Goal: Information Seeking & Learning: Learn about a topic

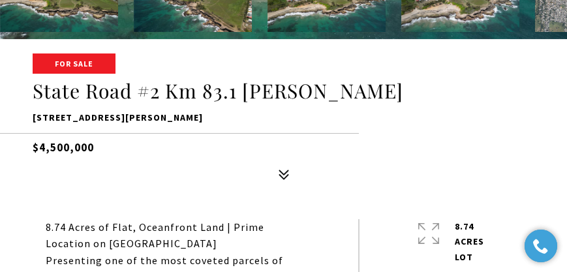
scroll to position [203, 0]
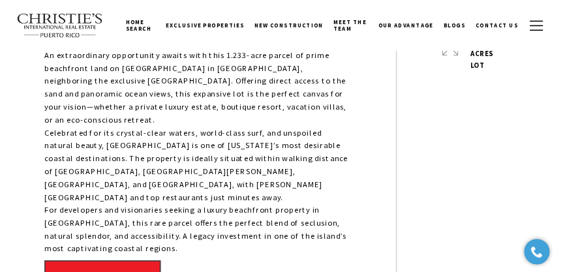
scroll to position [484, 0]
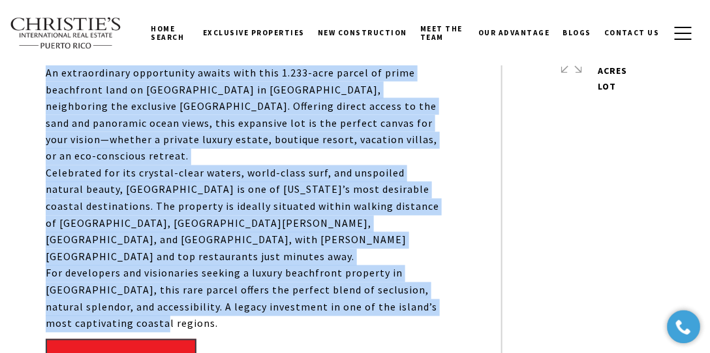
drag, startPoint x: 47, startPoint y: 74, endPoint x: 131, endPoint y: 300, distance: 240.8
click at [131, 300] on div "Beachfront Lot | 1.233 Acres | Montones Beach, Isabela An extraordinary opportu…" at bounding box center [244, 190] width 397 height 284
copy div "An extraordinary opportunity awaits with this 1.233-acre parcel of prime beachf…"
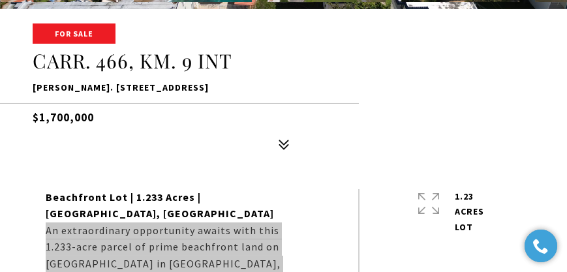
scroll to position [261, 0]
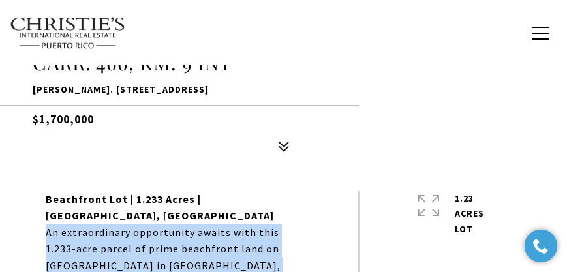
drag, startPoint x: 110, startPoint y: 121, endPoint x: 34, endPoint y: 119, distance: 76.4
click at [34, 119] on h5 "$1,700,000" at bounding box center [284, 116] width 502 height 23
copy h5 "$1,700,000"
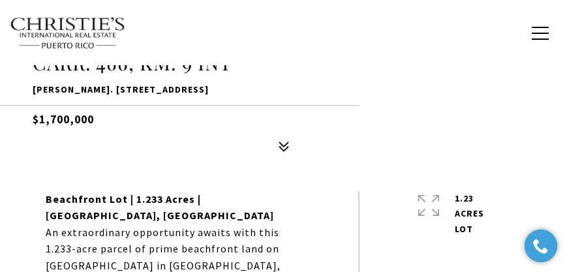
click at [178, 132] on div "For Sale CARR. 466, KM. 9 INT CARR. 466, KM. 9 INT, ISABELA, PR 00662 $1,700,000" at bounding box center [283, 93] width 567 height 132
drag, startPoint x: 110, startPoint y: 121, endPoint x: 41, endPoint y: 119, distance: 69.2
click at [41, 119] on h5 "$1,700,000" at bounding box center [284, 116] width 502 height 23
copy h5 "1,700,000"
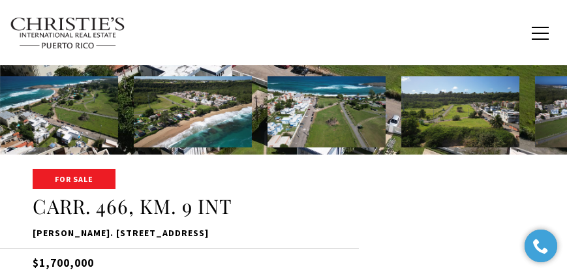
scroll to position [186, 0]
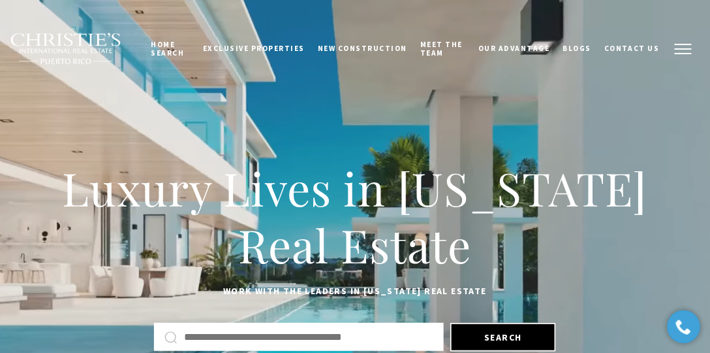
click at [678, 46] on button "button" at bounding box center [684, 49] width 34 height 38
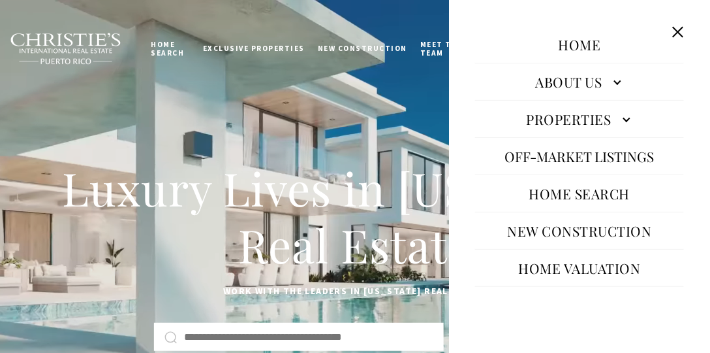
click at [684, 29] on button "Close this option" at bounding box center [678, 32] width 25 height 25
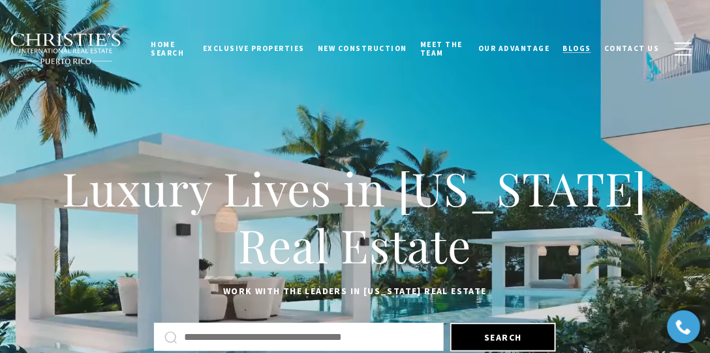
click at [581, 48] on span "Blogs" at bounding box center [577, 48] width 29 height 9
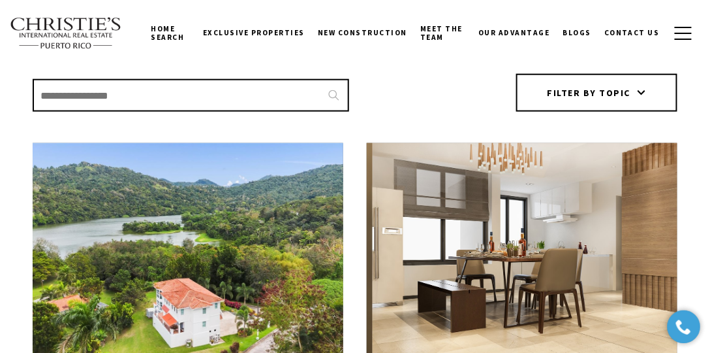
scroll to position [261, 0]
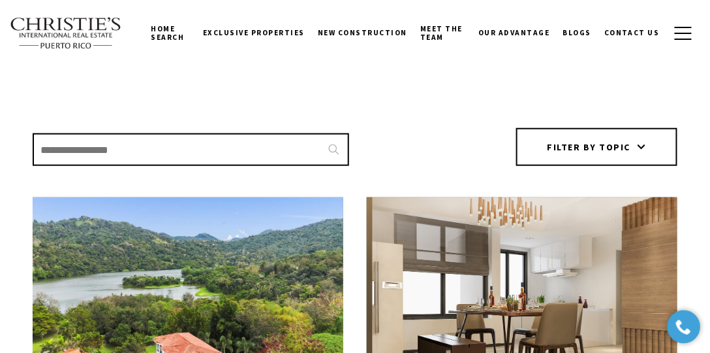
click at [174, 153] on input "Search Blogs" at bounding box center [191, 149] width 317 height 33
click at [340, 148] on input "*" at bounding box center [191, 149] width 317 height 33
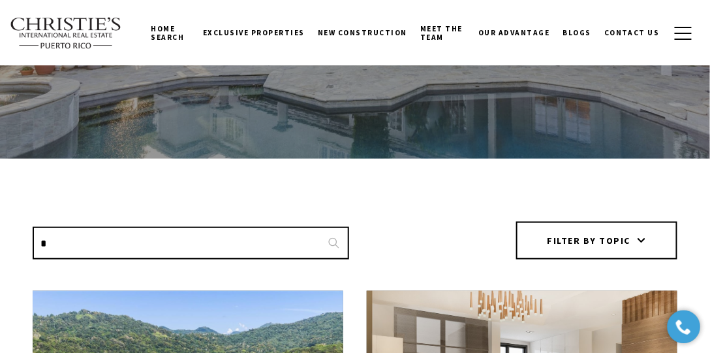
scroll to position [149, 0]
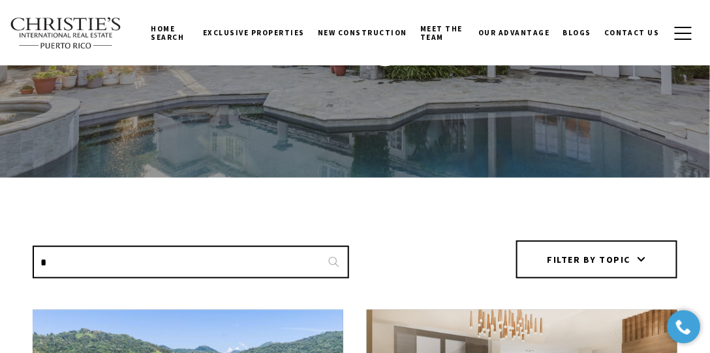
drag, startPoint x: 69, startPoint y: 255, endPoint x: 24, endPoint y: 255, distance: 45.0
click at [24, 255] on div "Search Blogs * Filter by topic All Buyer Client Client Client Developer Prospec…" at bounding box center [355, 259] width 710 height 38
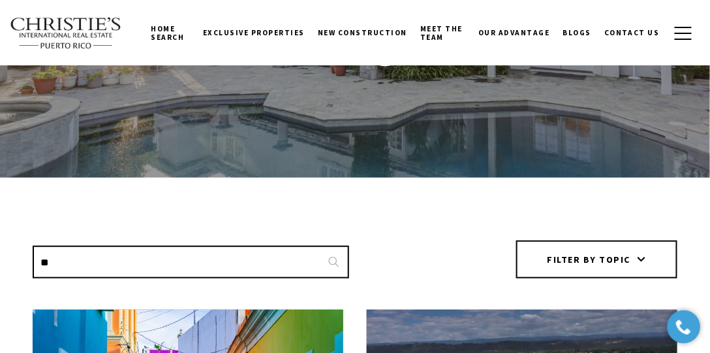
type input "*"
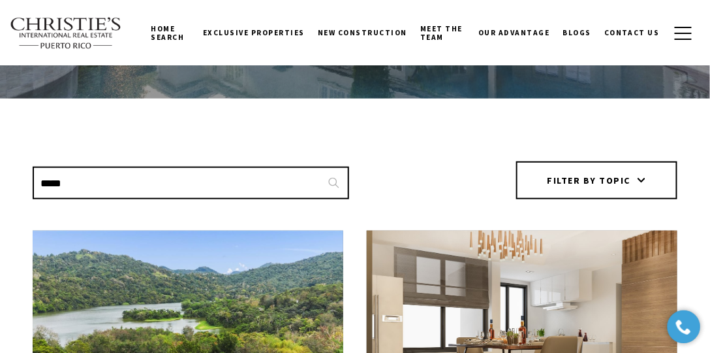
scroll to position [223, 0]
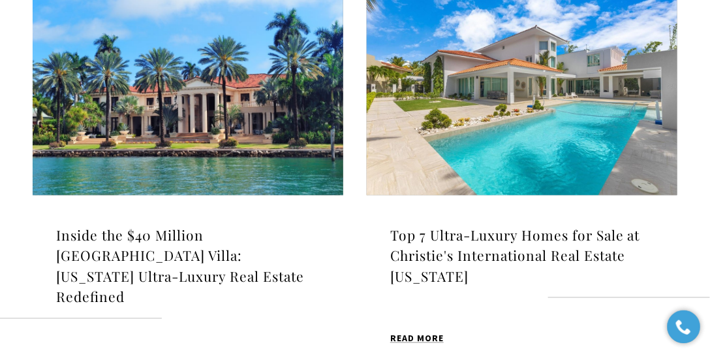
scroll to position [484, 0]
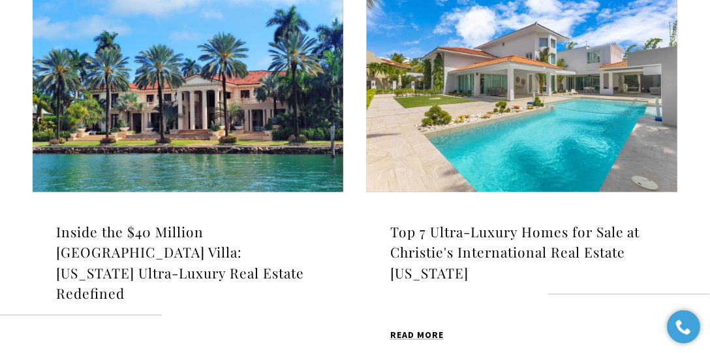
type input "*******"
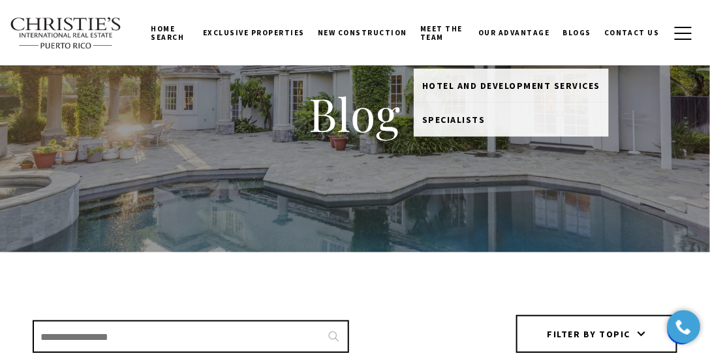
click at [459, 32] on link "Meet the Team" at bounding box center [443, 32] width 58 height 41
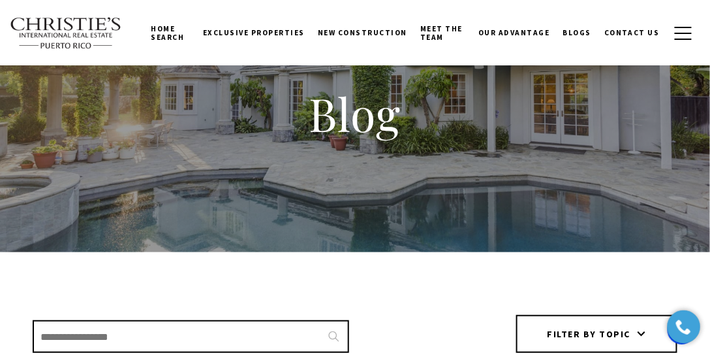
click at [447, 31] on link "Meet the Team" at bounding box center [443, 32] width 58 height 41
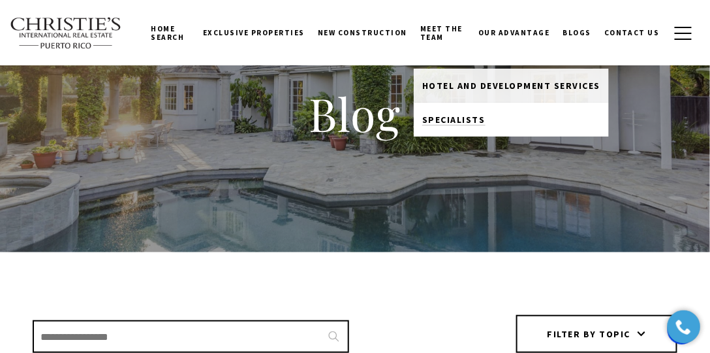
click at [454, 114] on span "Specialists" at bounding box center [453, 120] width 63 height 12
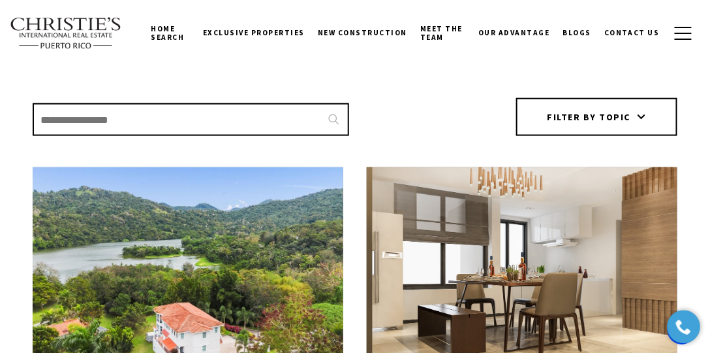
scroll to position [298, 0]
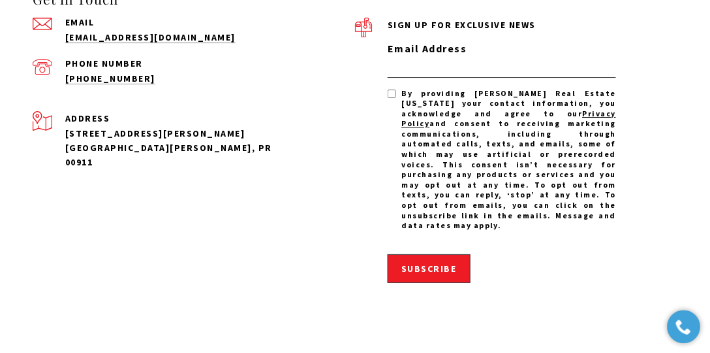
scroll to position [3581, 0]
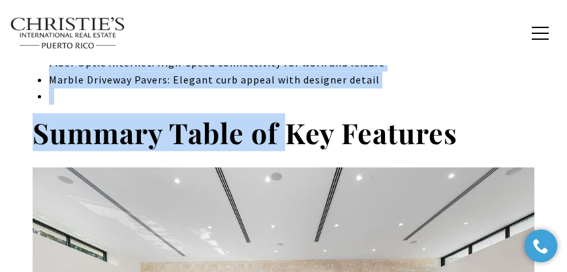
scroll to position [6843, 0]
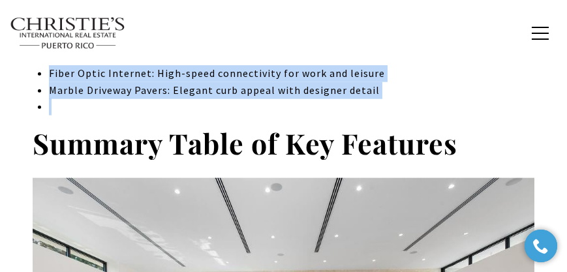
drag, startPoint x: 27, startPoint y: 187, endPoint x: 383, endPoint y: 157, distance: 357.1
copy div "9. $11,511,166 – 980 LOREMI DOLORS AM, 90790 Con ad elit 4,225 seddoe tempor, i…"
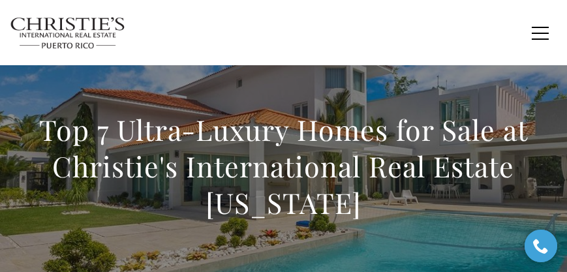
scroll to position [48, 0]
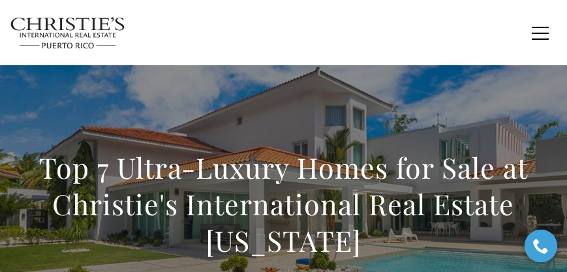
drag, startPoint x: 359, startPoint y: 240, endPoint x: 0, endPoint y: 157, distance: 368.4
click at [0, 157] on div "Top 7 Ultra-Luxury Homes for Sale at Christie's International Real Estate [US_S…" at bounding box center [283, 213] width 567 height 392
copy h1 "Top 7 Ultra-Luxury Homes for Sale at Christie's International Real Estate [US_S…"
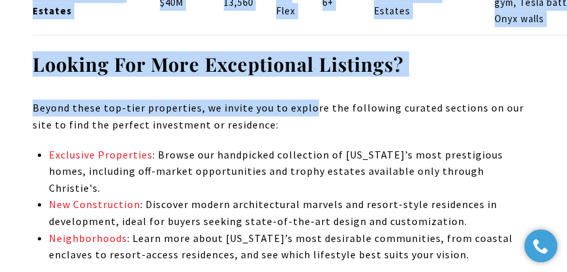
scroll to position [7846, 0]
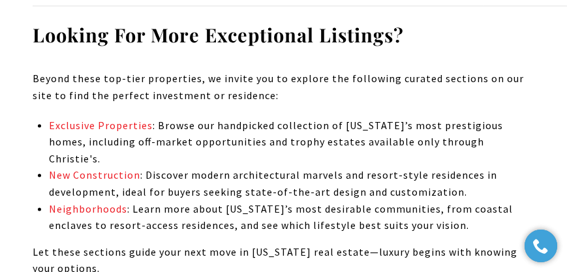
drag, startPoint x: 33, startPoint y: 90, endPoint x: 480, endPoint y: 82, distance: 446.6
copy tbody "Property Price Size (sqft) Beds Baths Community Notable Features #[GEOGRAPHIC_D…"
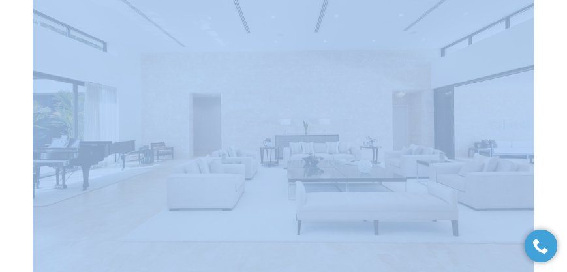
scroll to position [6913, 0]
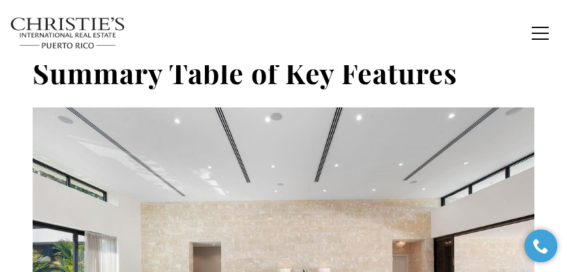
drag, startPoint x: 27, startPoint y: 113, endPoint x: 407, endPoint y: 90, distance: 381.3
copy div "9. $11,511,166 – 980 LOREMI DOLORS AM, 90790 Con ad elit 4,225 seddoe tempor, i…"
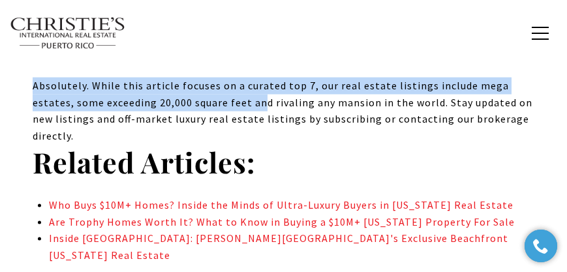
scroll to position [9040, 0]
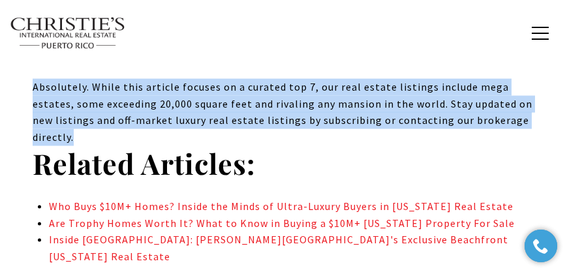
drag, startPoint x: 35, startPoint y: 52, endPoint x: 260, endPoint y: 152, distance: 246.6
copy div "LORe Ips dol S ametco adi elitsedd eiu temp in Utlabo Etdo magnaa enim adm 3 ve…"
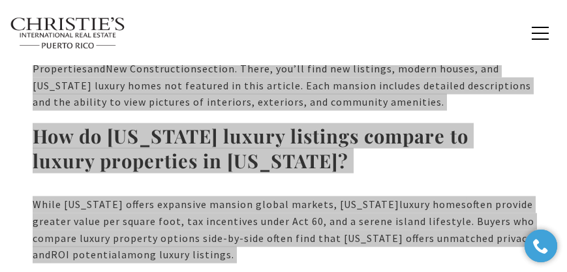
scroll to position [8480, 0]
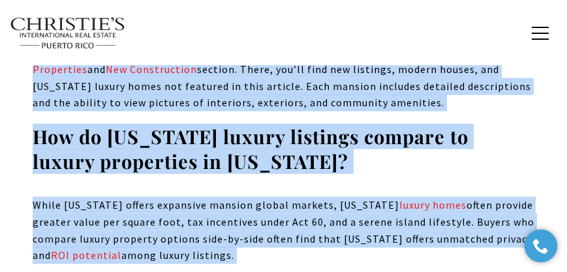
click at [220, 90] on p "You can search a broader list of luxury real estate listings by visiting our Ex…" at bounding box center [284, 78] width 502 height 67
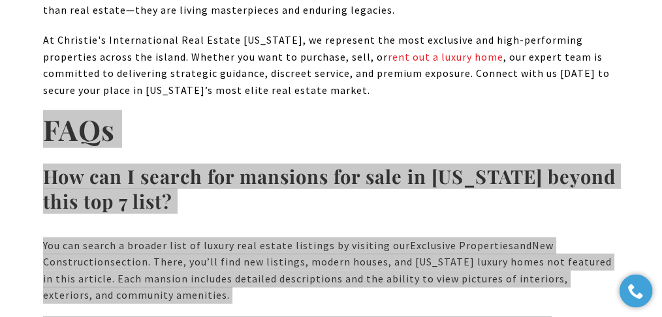
scroll to position [8175, 0]
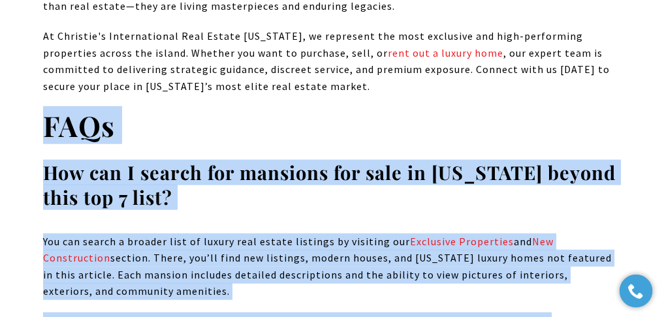
click at [362, 144] on h2 "FAQs" at bounding box center [331, 126] width 576 height 37
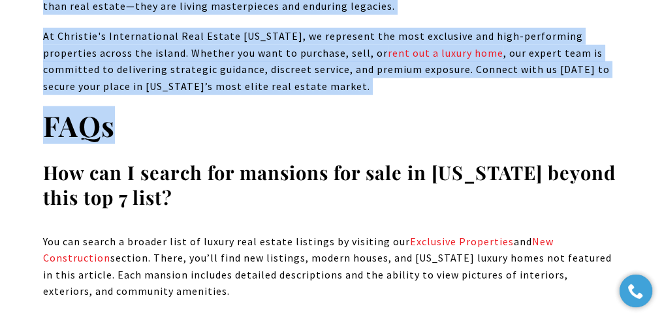
drag, startPoint x: 309, startPoint y: 266, endPoint x: 42, endPoint y: 103, distance: 312.9
copy div "[US_STATE]’s luxury real estate market has firmly positioned itself as a world-…"
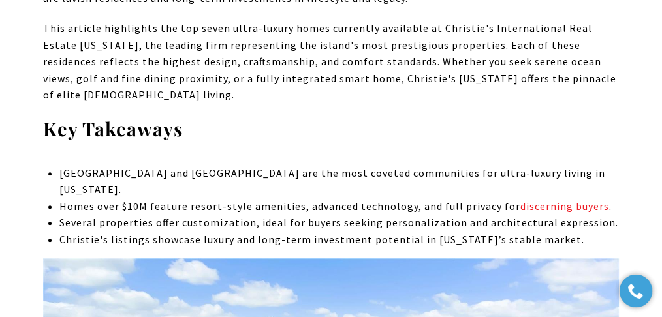
scroll to position [650, 0]
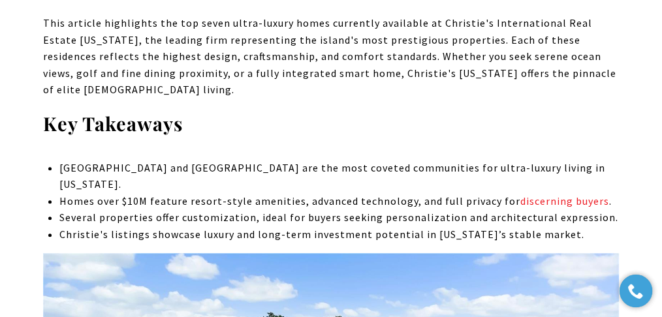
drag, startPoint x: 593, startPoint y: 234, endPoint x: 40, endPoint y: 129, distance: 562.8
copy div "Key Takeaways [GEOGRAPHIC_DATA] and [GEOGRAPHIC_DATA] are the most coveted comm…"
